Goal: Obtain resource: Download file/media

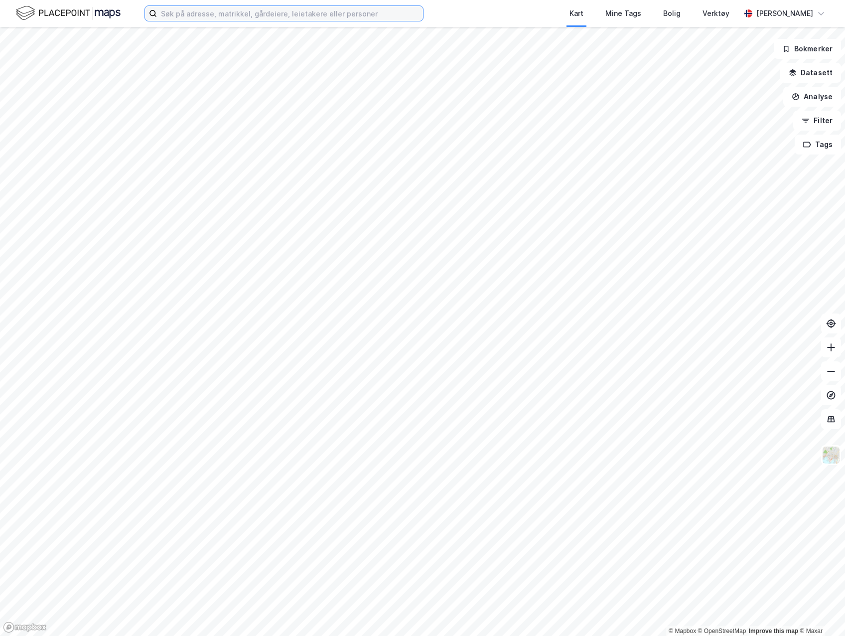
click at [346, 16] on input at bounding box center [290, 13] width 266 height 15
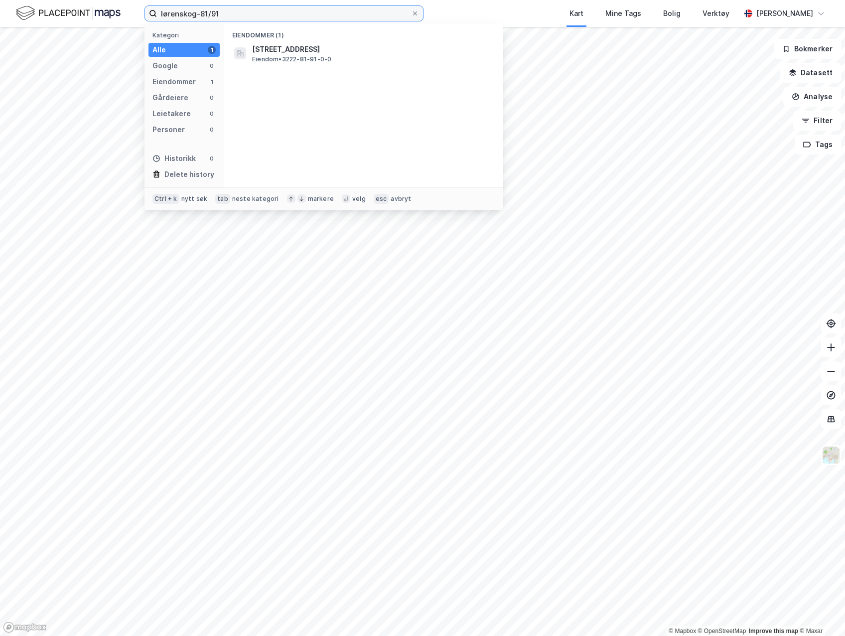
type input "lørenskog-81/91"
click at [313, 48] on span "[STREET_ADDRESS]" at bounding box center [371, 49] width 239 height 12
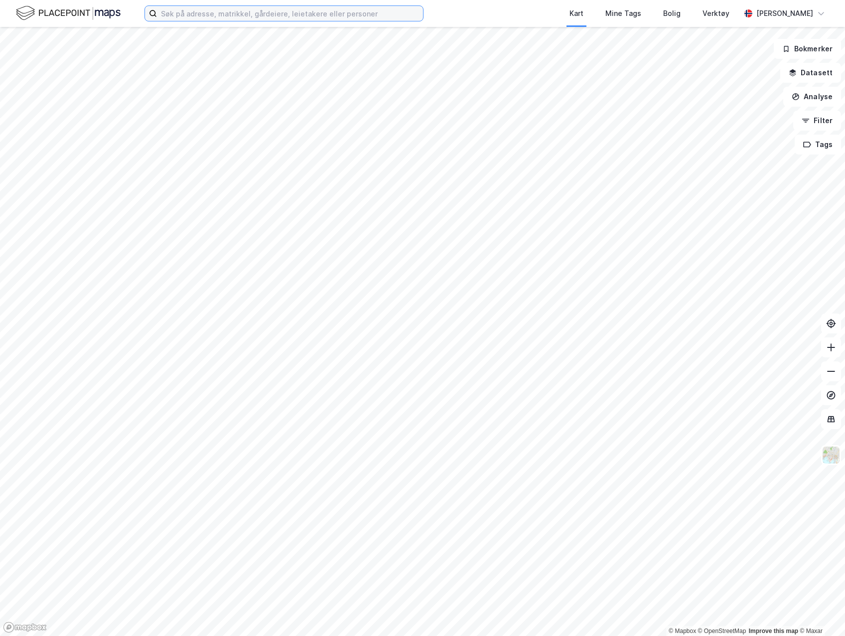
click at [375, 14] on input at bounding box center [290, 13] width 266 height 15
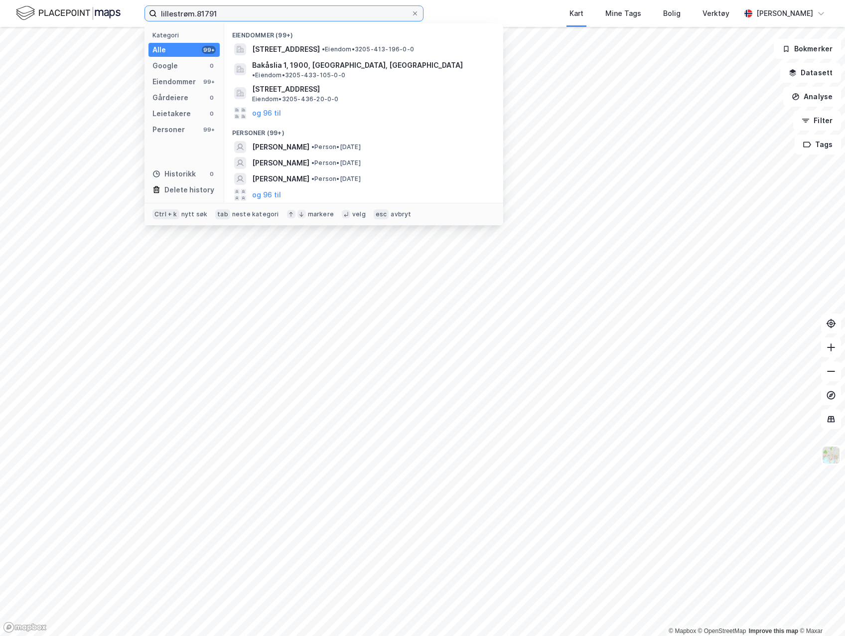
click at [209, 13] on input "lillestrøm.81791" at bounding box center [284, 13] width 254 height 15
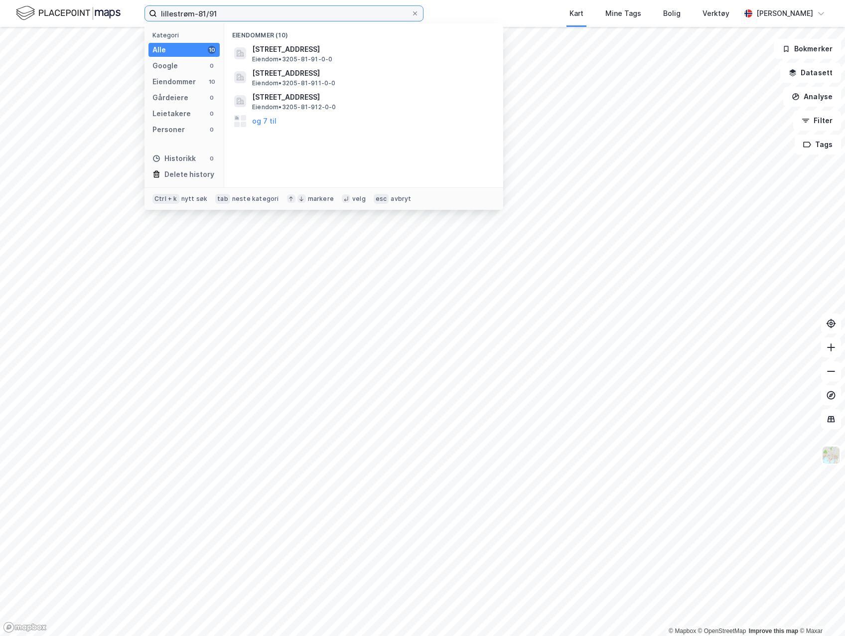
type input "lillestrøm-81/91"
click at [385, 54] on span "[STREET_ADDRESS]" at bounding box center [371, 49] width 239 height 12
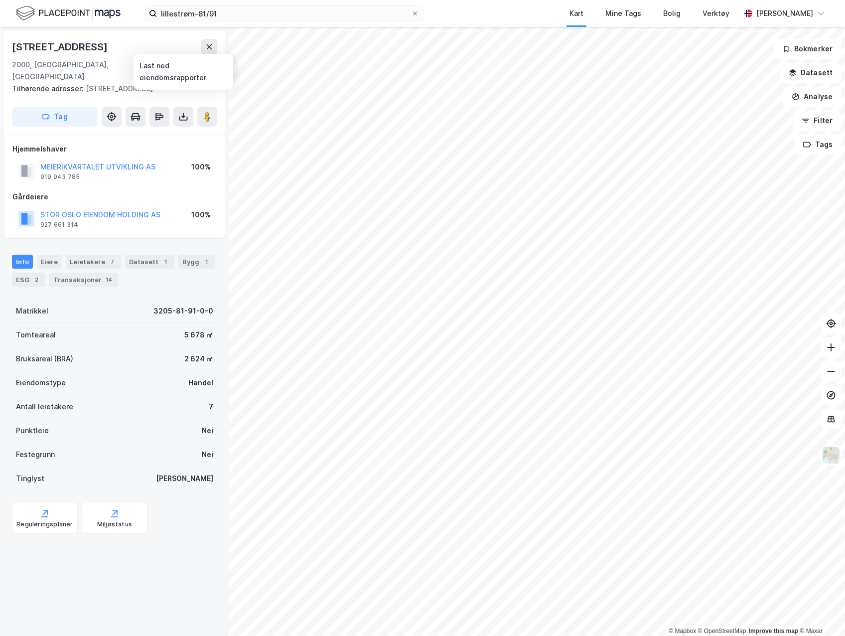
click at [184, 112] on icon at bounding box center [183, 117] width 10 height 10
click at [144, 133] on div "Last ned grunnbok" at bounding box center [134, 137] width 58 height 8
